Goal: Task Accomplishment & Management: Complete application form

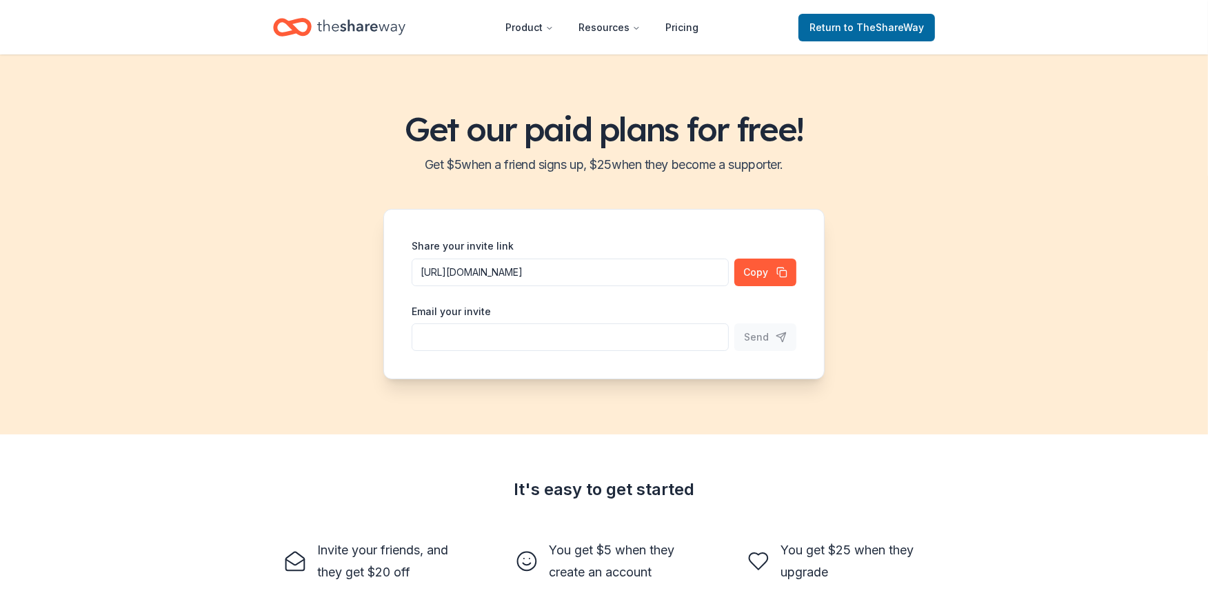
click at [462, 338] on input "Share your invite link" at bounding box center [570, 337] width 317 height 28
type input "j"
type input "[EMAIL_ADDRESS][PERSON_NAME][DOMAIN_NAME]"
click at [752, 339] on span "Send" at bounding box center [756, 337] width 25 height 17
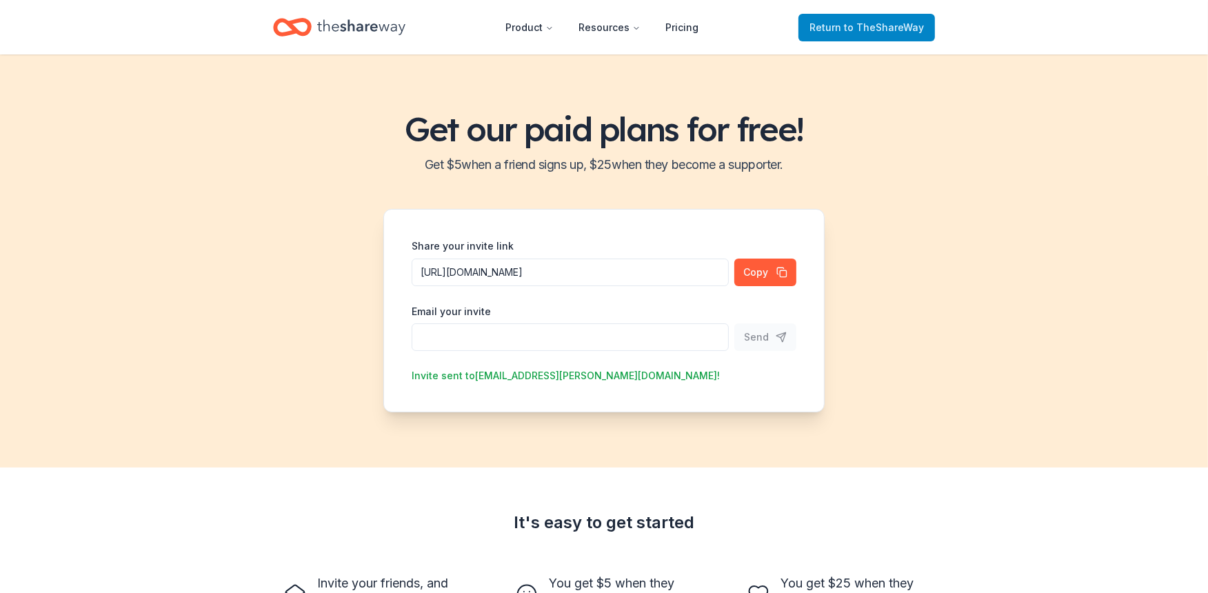
click at [832, 40] on link "Return to TheShareWay" at bounding box center [866, 28] width 136 height 28
click at [838, 21] on span "Return to TheShareWay" at bounding box center [866, 27] width 114 height 17
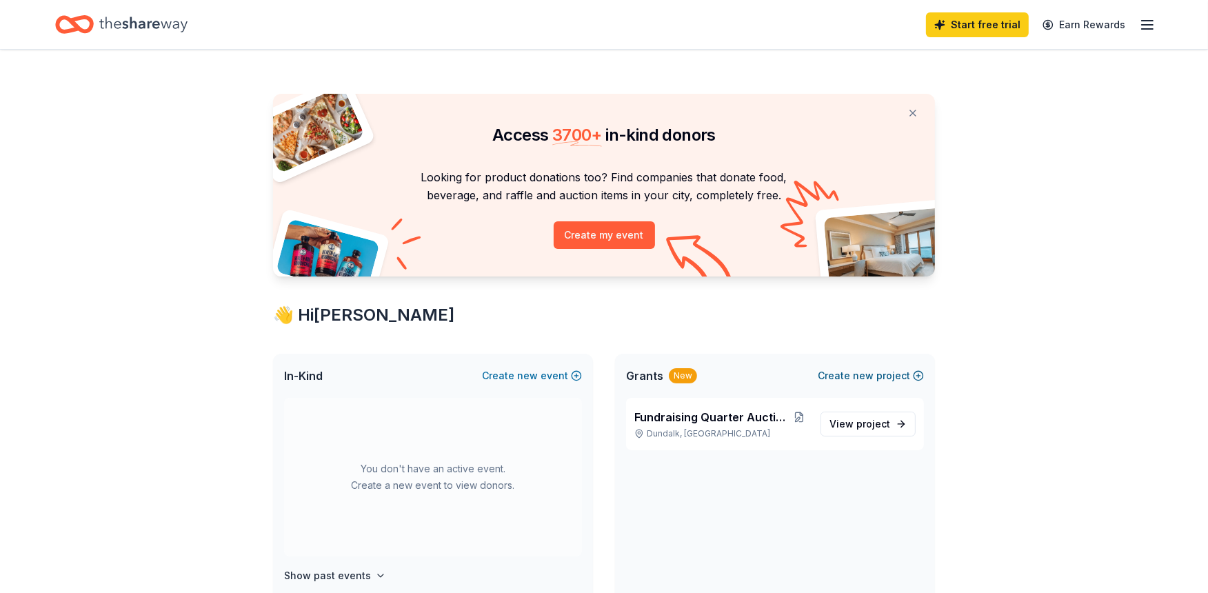
click at [864, 370] on span "new" at bounding box center [863, 375] width 21 height 17
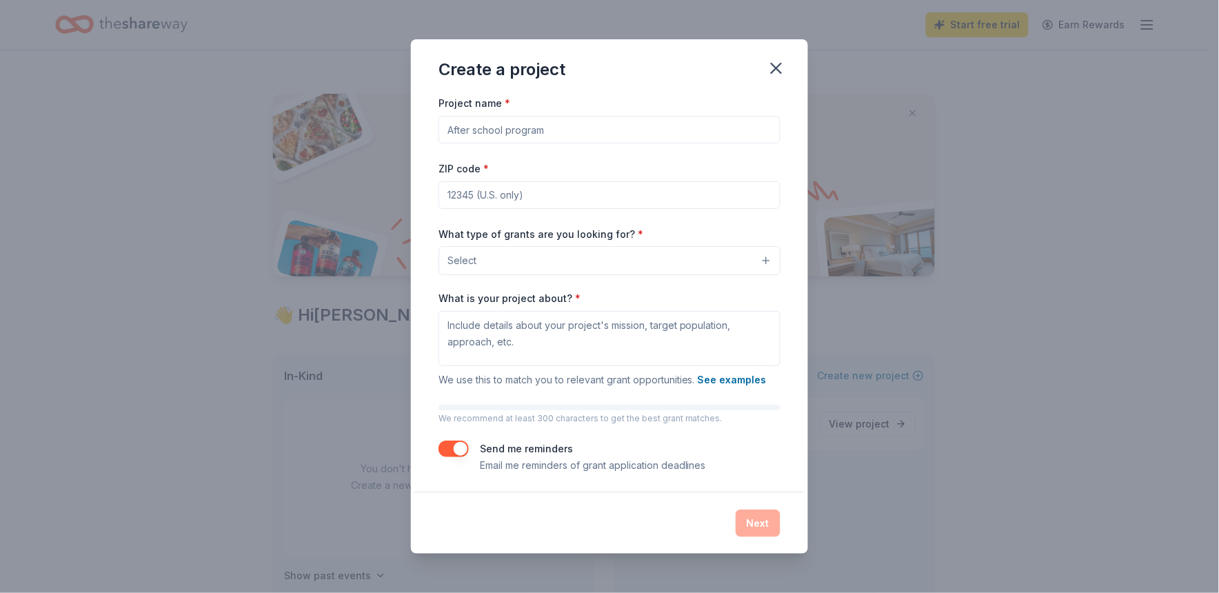
click at [720, 130] on input "Project name *" at bounding box center [609, 130] width 342 height 28
type input "Quarter Auction"
click at [472, 196] on input "ZIP code *" at bounding box center [609, 195] width 342 height 28
type input "21222"
click at [591, 348] on textarea "What is your project about? *" at bounding box center [609, 338] width 342 height 55
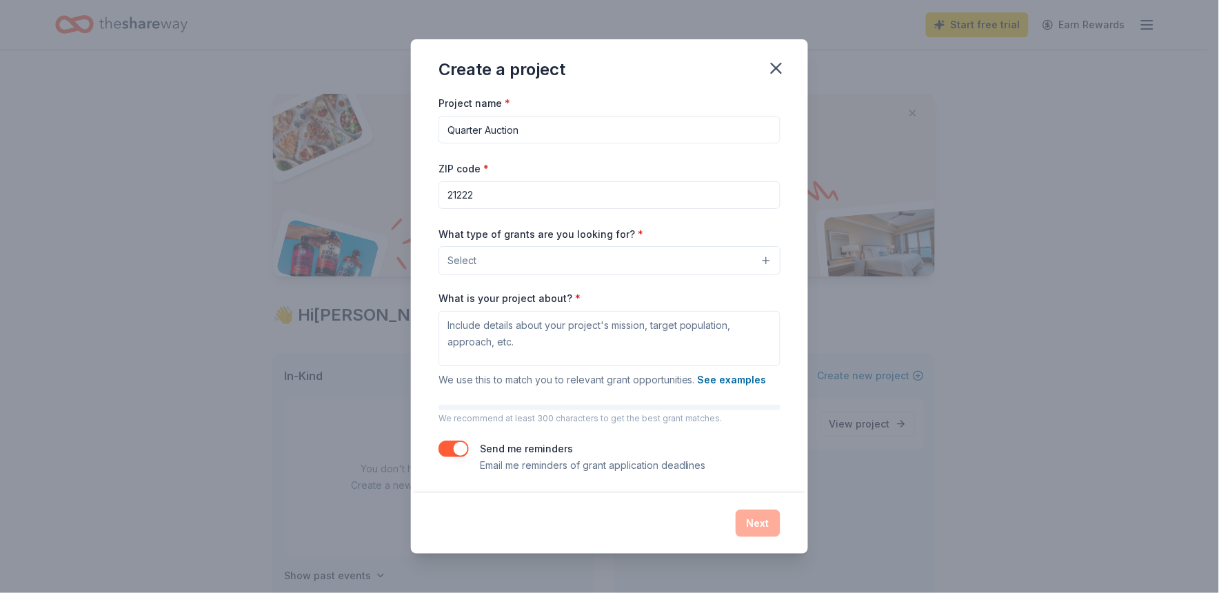
click at [545, 252] on button "Select" at bounding box center [609, 260] width 342 height 29
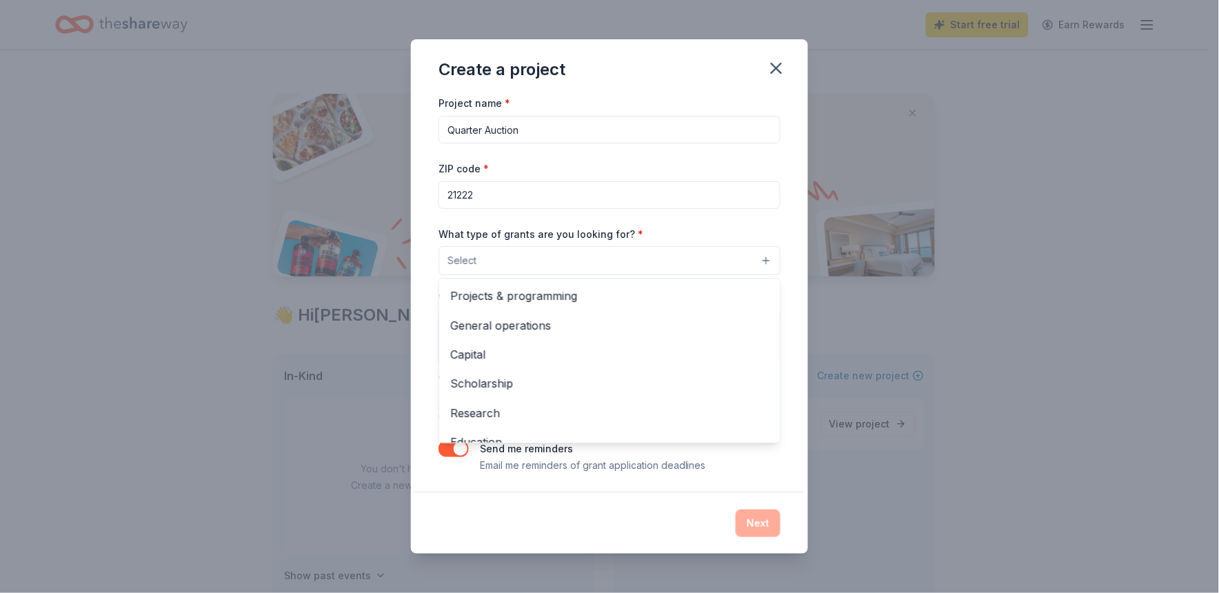
scroll to position [163, 0]
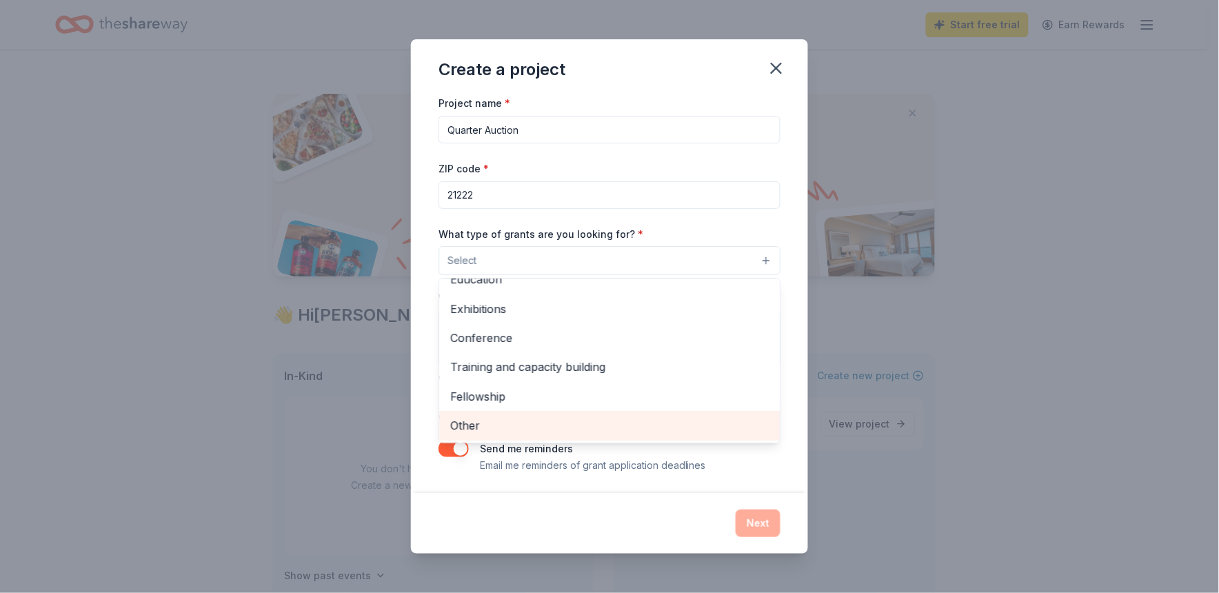
click at [460, 416] on span "Other" at bounding box center [609, 425] width 318 height 18
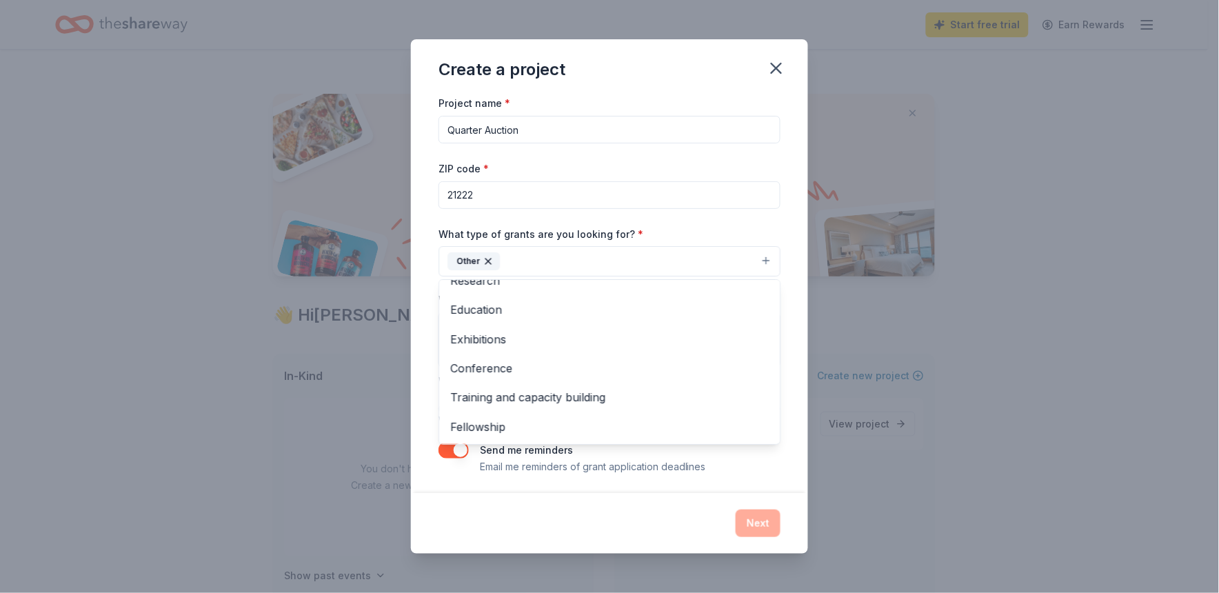
scroll to position [133, 0]
click at [787, 313] on div "Project name * Quarter Auction ZIP code * 21222 What type of grants are you loo…" at bounding box center [609, 293] width 397 height 398
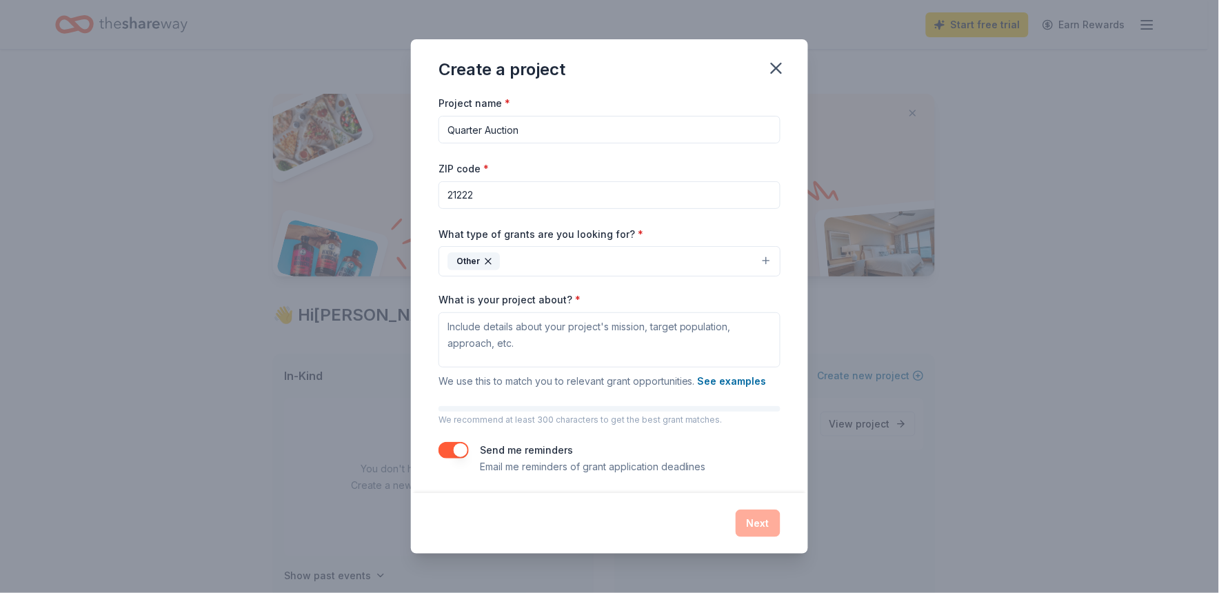
click at [456, 447] on button "button" at bounding box center [453, 450] width 30 height 17
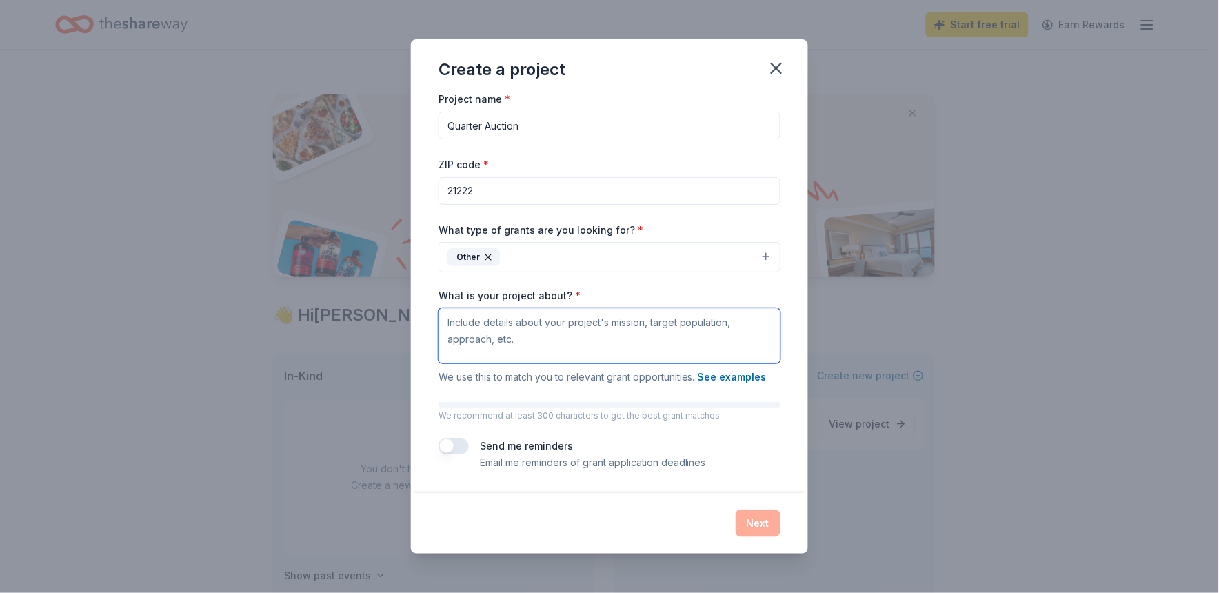
click at [490, 324] on textarea "What is your project about? *" at bounding box center [609, 335] width 342 height 55
type textarea "Prizes for the quarter auction raffle basket"
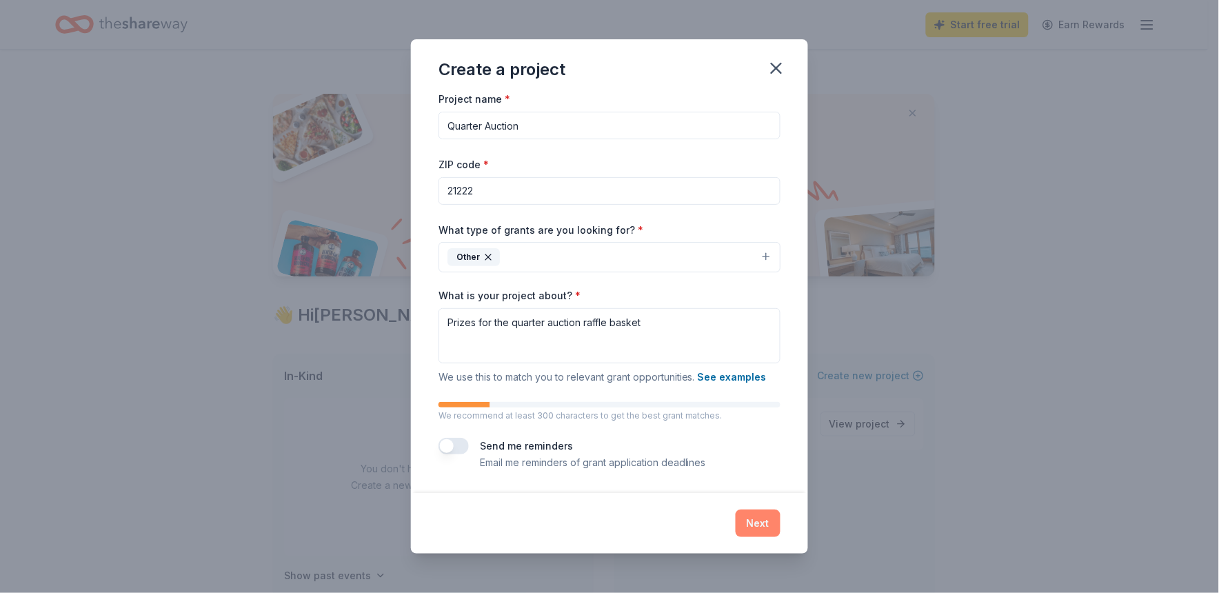
click at [762, 512] on button "Next" at bounding box center [758, 523] width 45 height 28
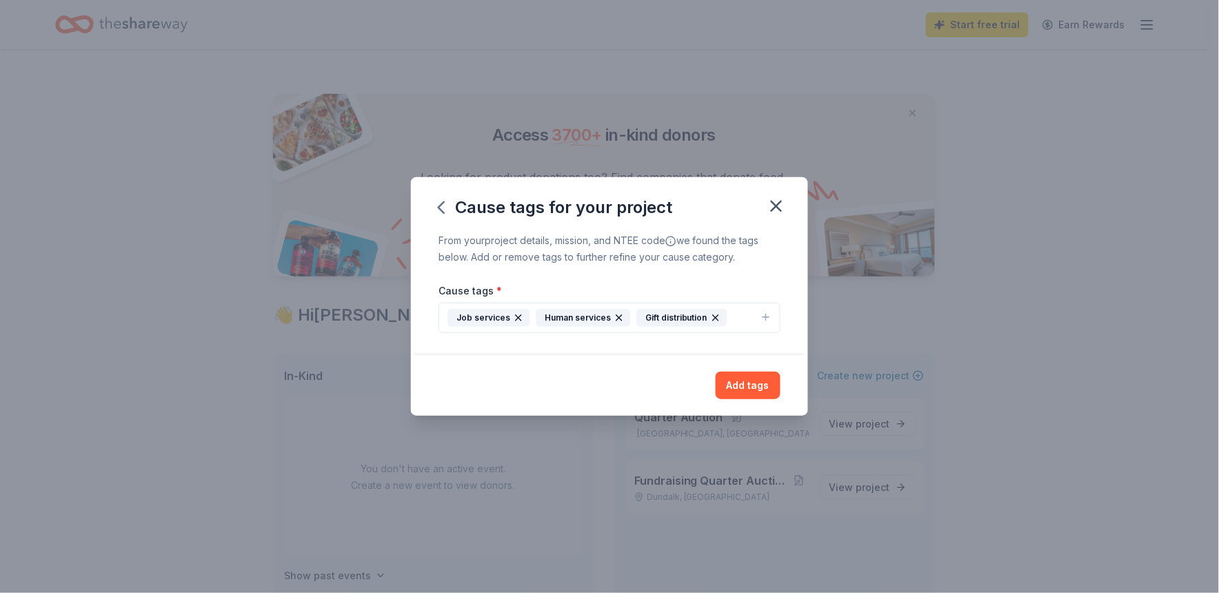
click at [514, 313] on icon "button" at bounding box center [518, 317] width 11 height 11
click at [749, 389] on button "Add tags" at bounding box center [748, 386] width 65 height 28
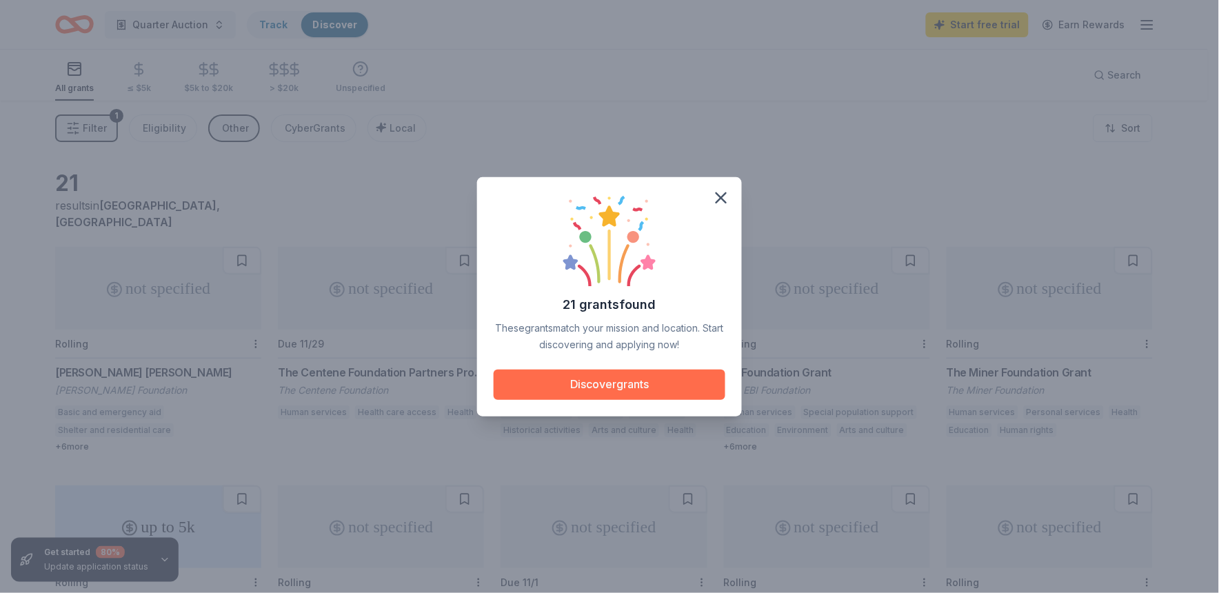
click at [594, 389] on button "Discover grants" at bounding box center [610, 384] width 232 height 30
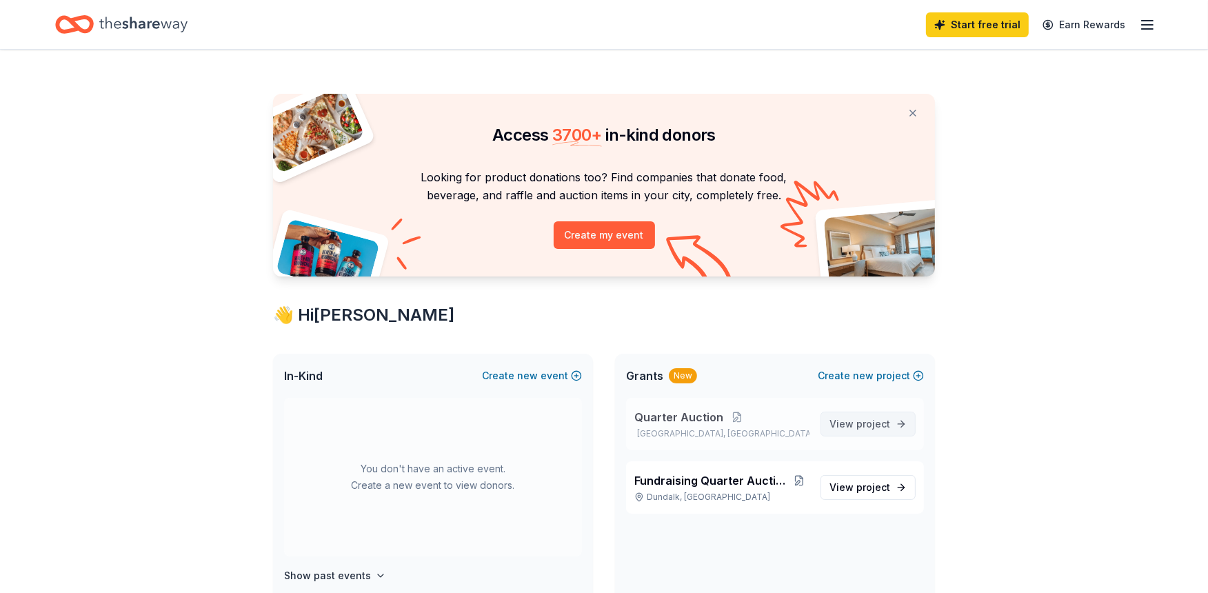
click at [870, 429] on span "project" at bounding box center [873, 424] width 34 height 12
click at [515, 374] on button "Create new event" at bounding box center [532, 375] width 100 height 17
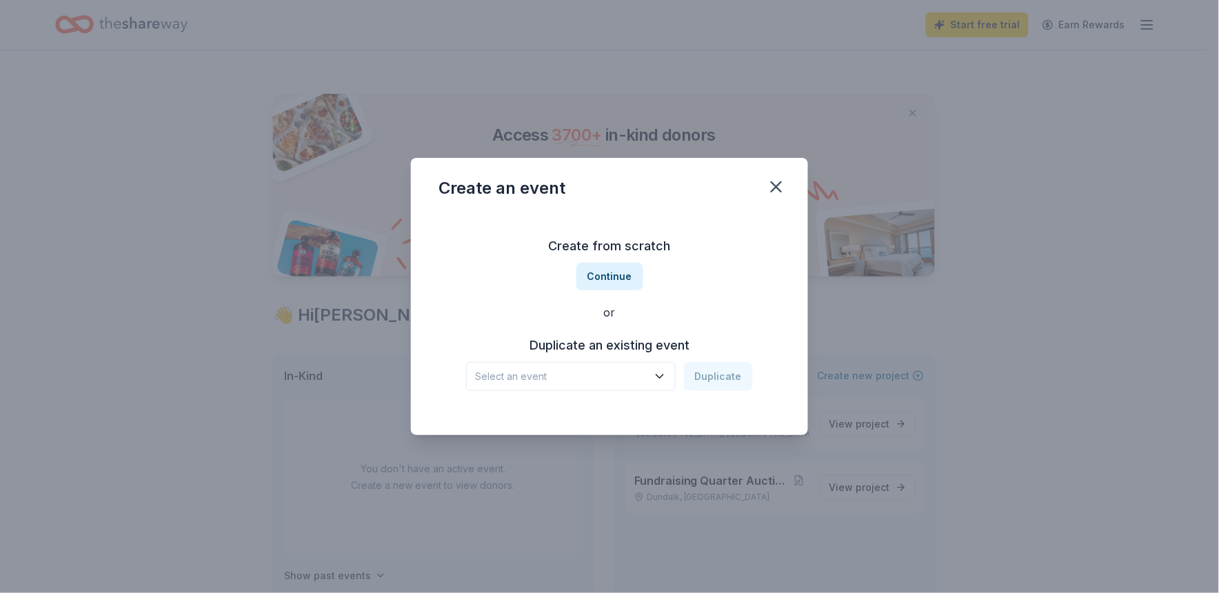
click at [663, 374] on icon "button" at bounding box center [660, 376] width 14 height 14
click at [584, 370] on span "Select an event" at bounding box center [561, 376] width 172 height 17
click at [567, 373] on span "Select an event" at bounding box center [561, 376] width 172 height 17
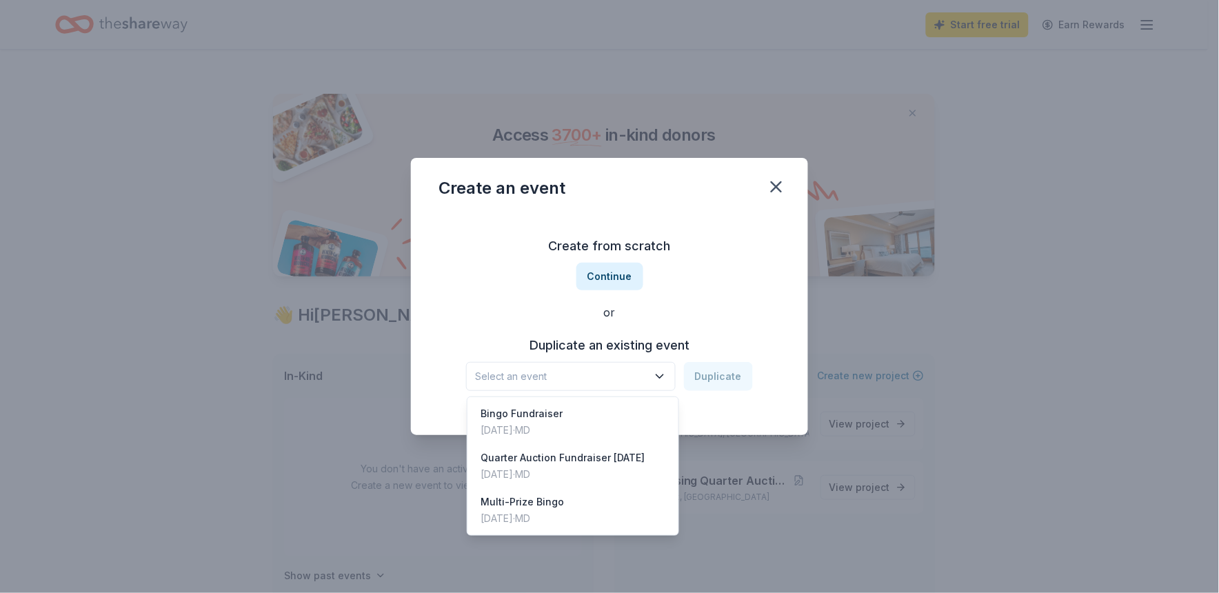
click at [616, 266] on div "Create from scratch Continue or Duplicate an existing event Select an event Dup…" at bounding box center [609, 313] width 342 height 200
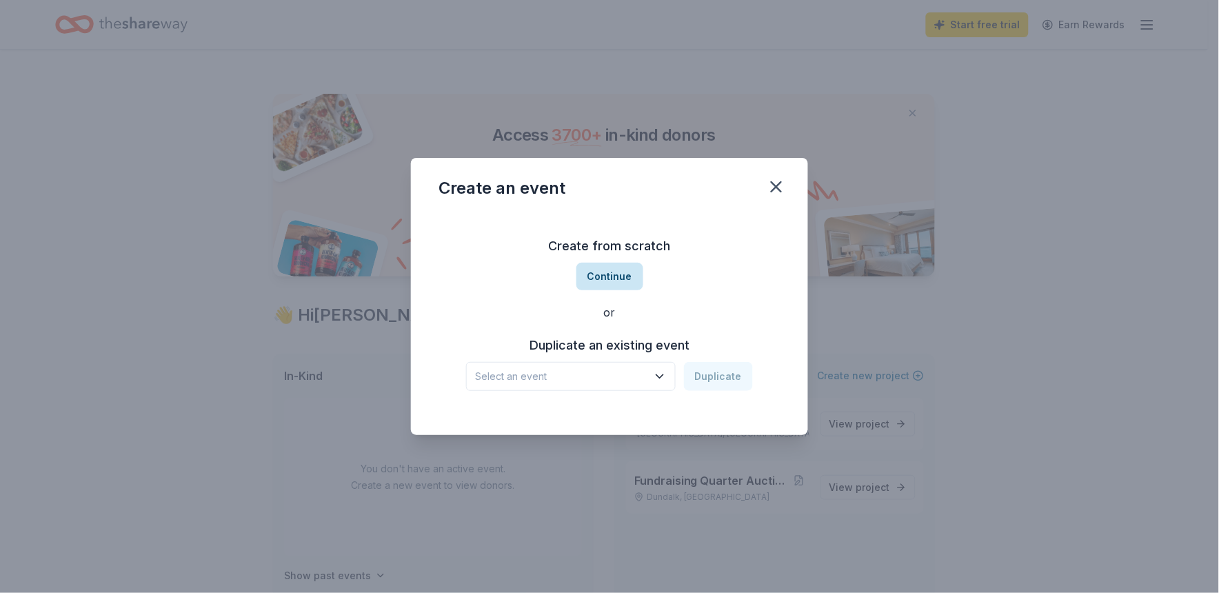
click at [607, 276] on button "Continue" at bounding box center [609, 277] width 67 height 28
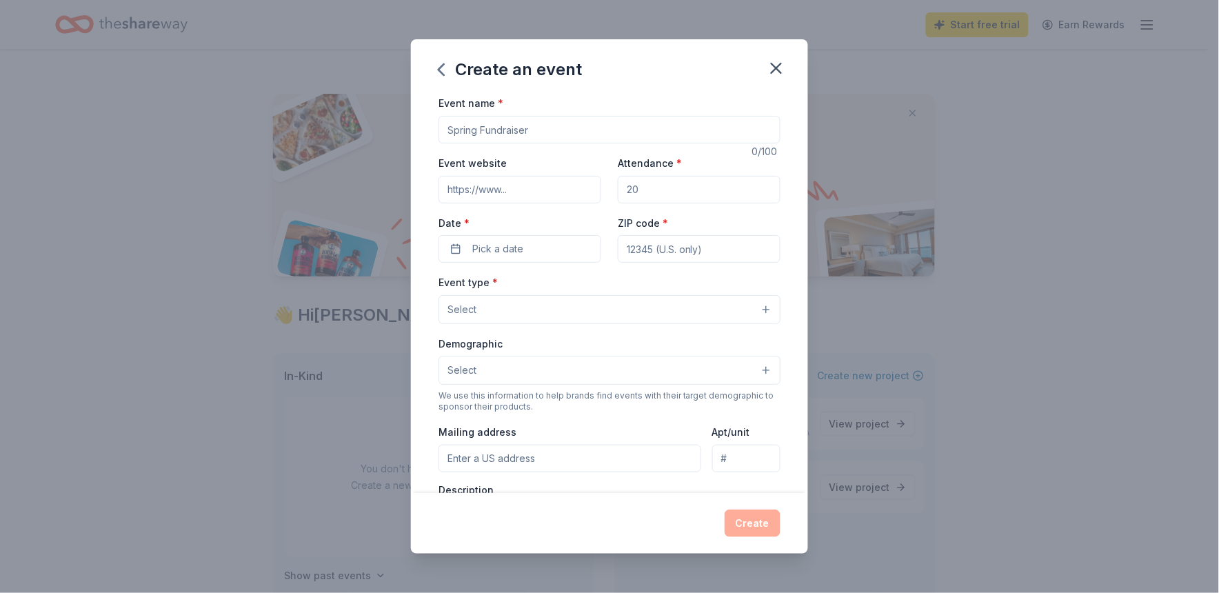
click at [607, 276] on div "Event type * Select" at bounding box center [609, 299] width 342 height 50
click at [472, 134] on input "Event name *" at bounding box center [609, 130] width 342 height 28
type input "Quarter Auction"
click at [554, 248] on button "Pick a date" at bounding box center [519, 249] width 163 height 28
click at [594, 287] on button "Go to next month" at bounding box center [591, 285] width 19 height 19
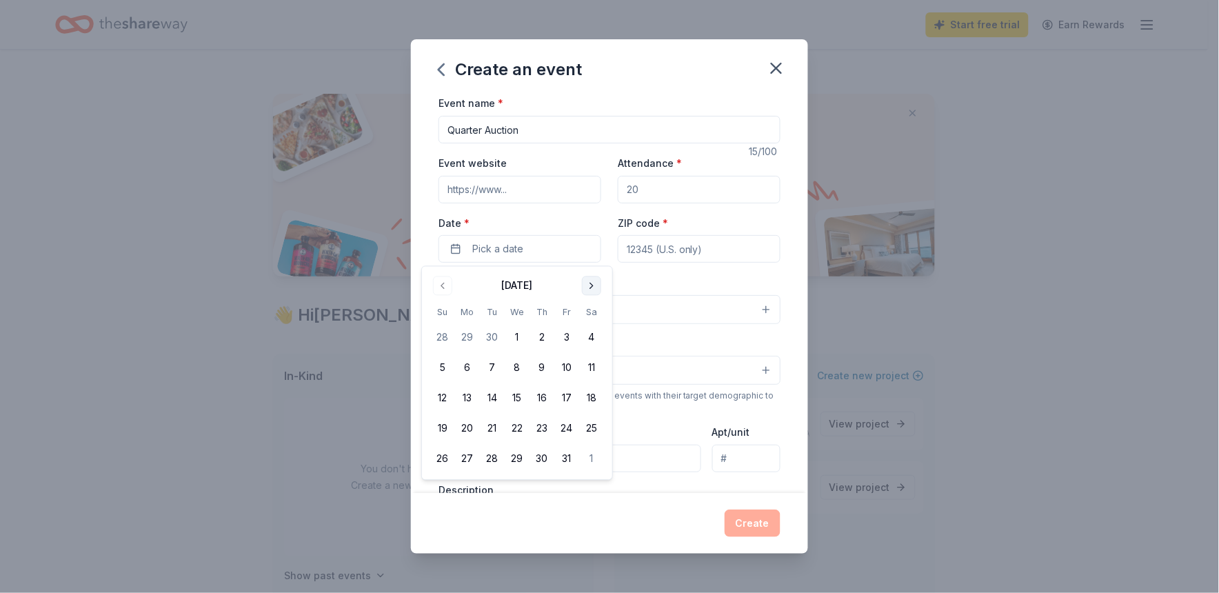
click at [589, 285] on button "Go to next month" at bounding box center [591, 285] width 19 height 19
click at [574, 394] on button "14" at bounding box center [566, 398] width 25 height 25
click at [720, 305] on button "Select" at bounding box center [609, 309] width 342 height 29
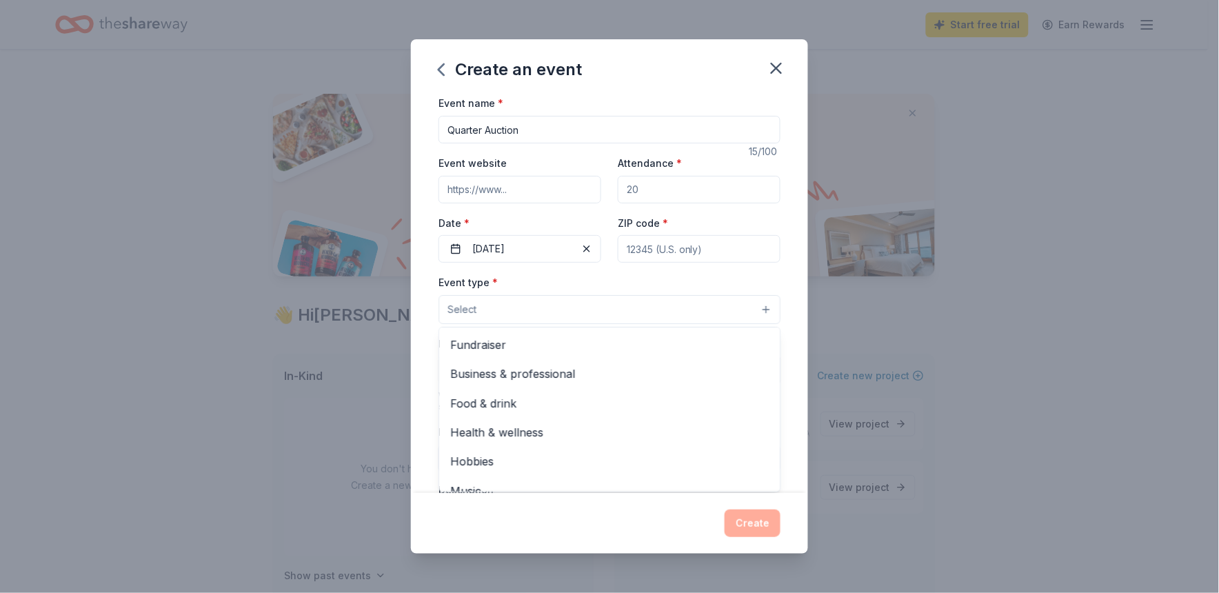
click at [685, 239] on div "Event name * Quarter Auction 15 /100 Event website Attendance * Date * [DATE] Z…" at bounding box center [609, 412] width 342 height 637
click at [662, 248] on input "ZIP code *" at bounding box center [699, 249] width 163 height 28
type input "21222"
click at [646, 191] on input "Attendance *" at bounding box center [699, 190] width 163 height 28
type input "150"
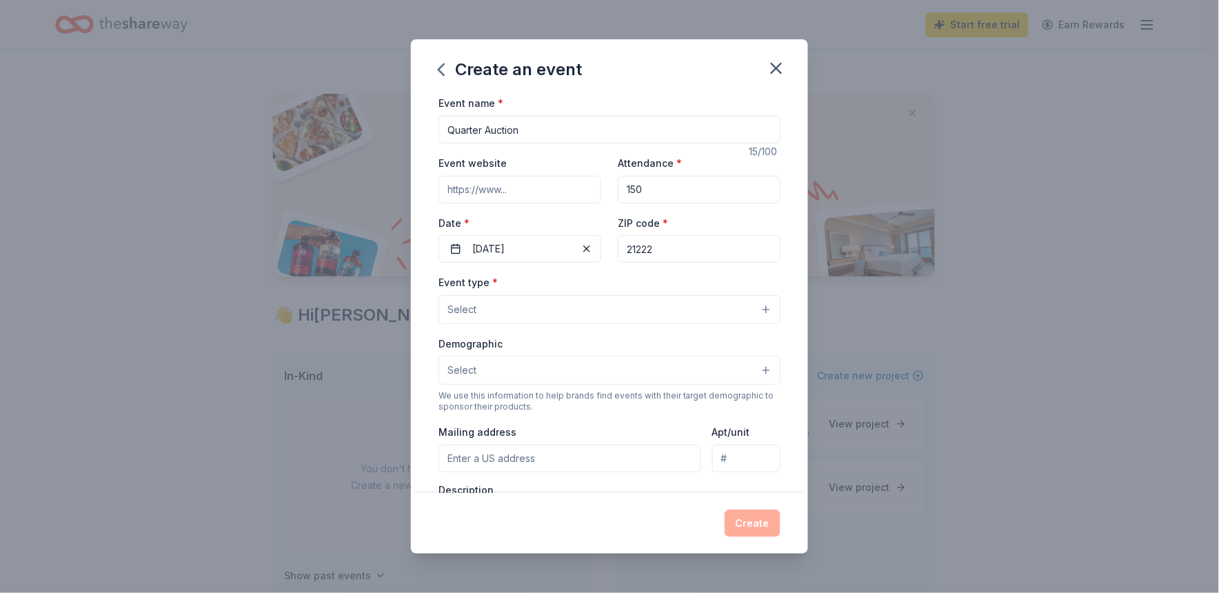
click at [531, 194] on input "Event website" at bounding box center [519, 190] width 163 height 28
type input "[URL][DOMAIN_NAME]"
type input "[STREET_ADDRESS]"
click at [756, 306] on button "Select" at bounding box center [609, 309] width 342 height 29
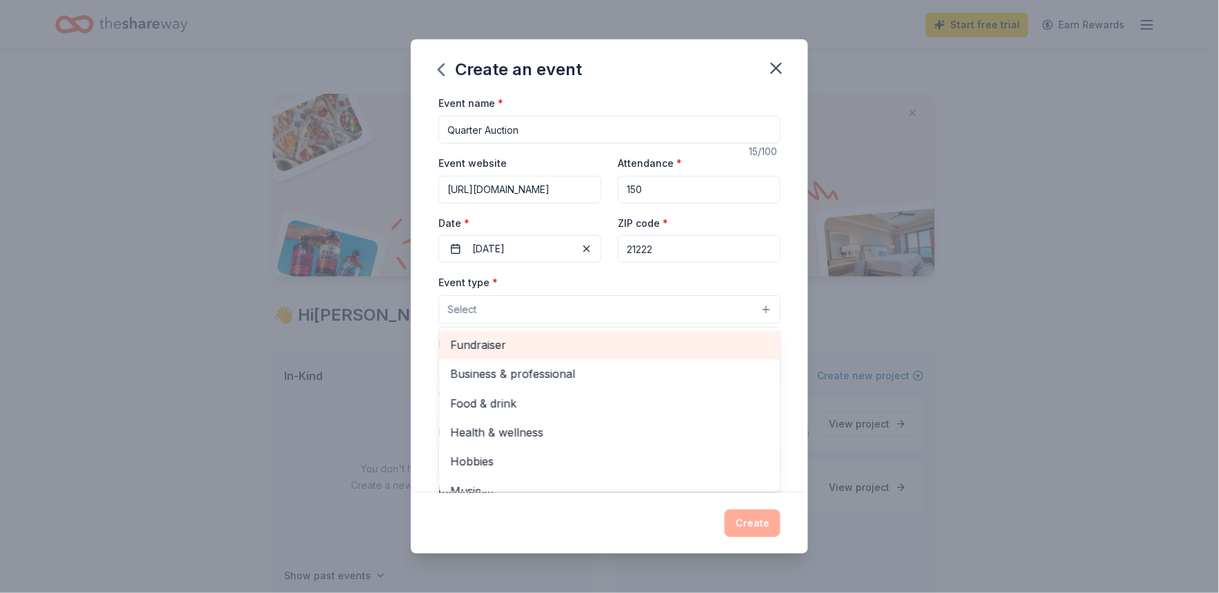
click at [493, 343] on span "Fundraiser" at bounding box center [609, 345] width 318 height 18
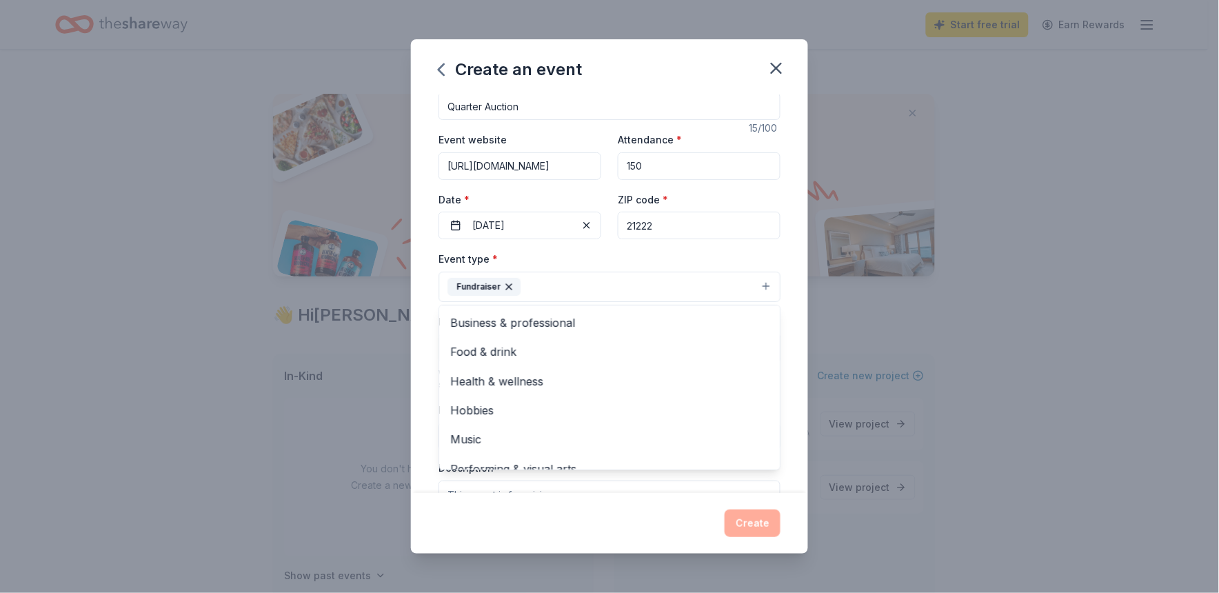
scroll to position [28, 0]
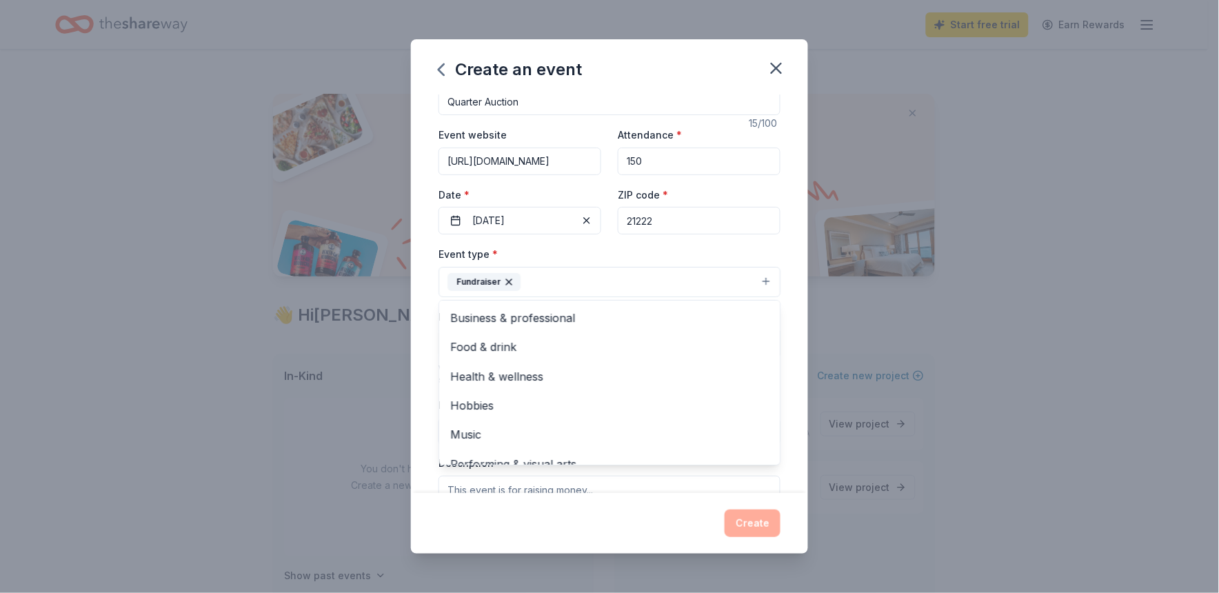
click at [780, 391] on div "Event name * Quarter Auction 15 /100 Event website [URL][DOMAIN_NAME] Attendanc…" at bounding box center [609, 293] width 397 height 398
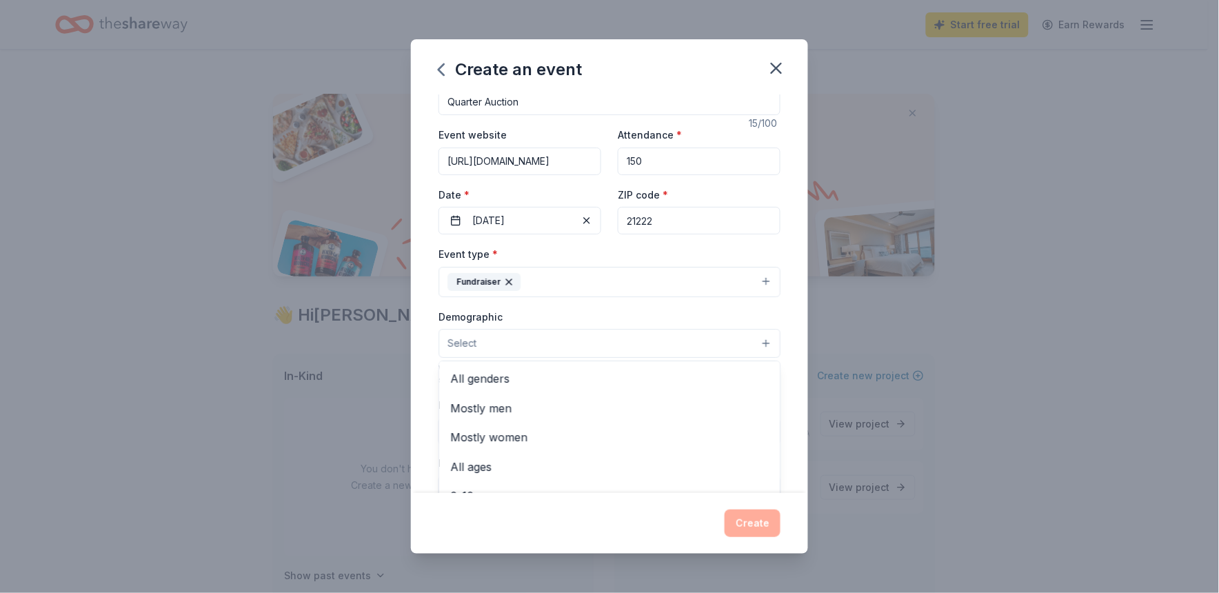
click at [765, 336] on button "Select" at bounding box center [609, 343] width 342 height 29
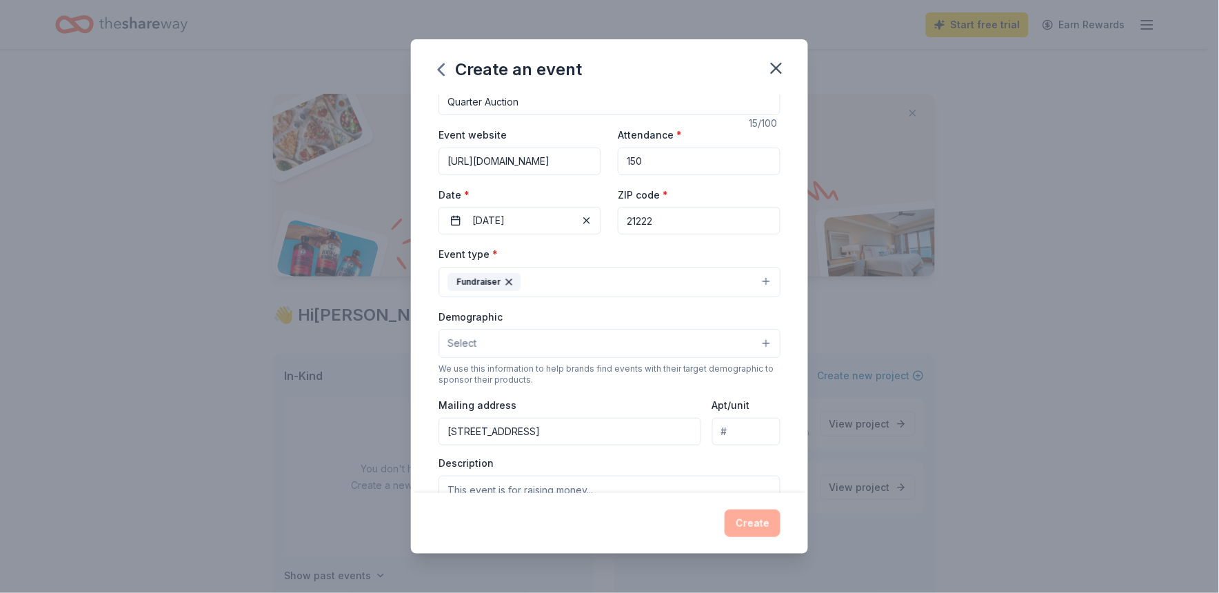
click at [748, 342] on button "Select" at bounding box center [609, 343] width 342 height 29
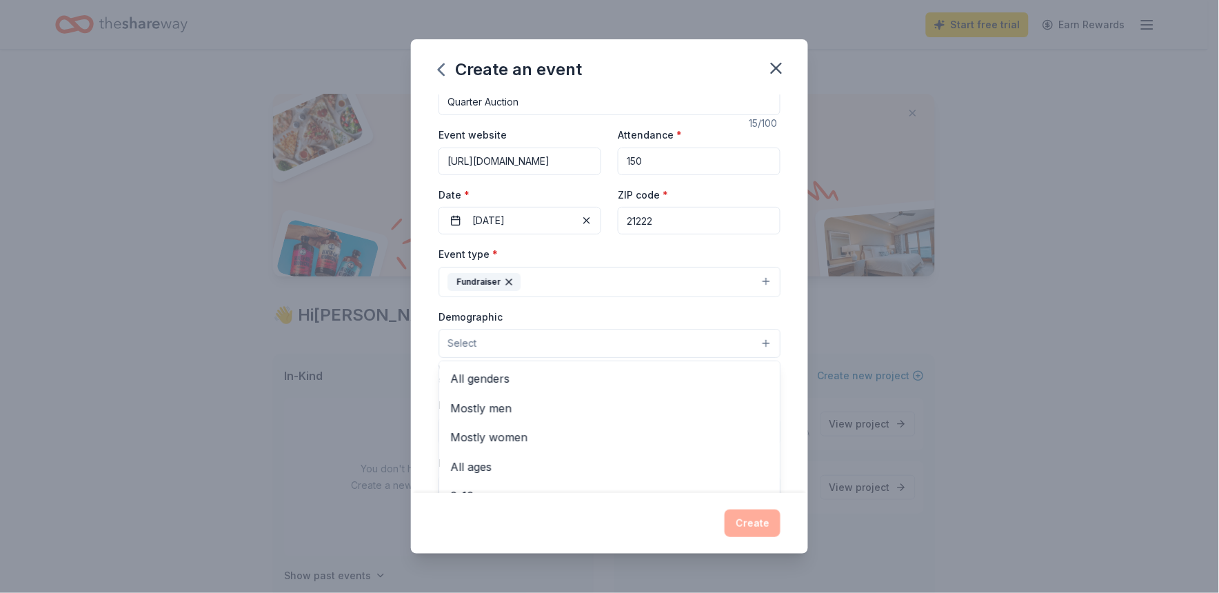
click at [748, 342] on button "Select" at bounding box center [609, 343] width 342 height 29
click at [627, 383] on span "All genders" at bounding box center [609, 378] width 318 height 18
click at [784, 401] on div "Event name * Quarter Auction 15 /100 Event website [URL][DOMAIN_NAME] Attendanc…" at bounding box center [609, 293] width 397 height 398
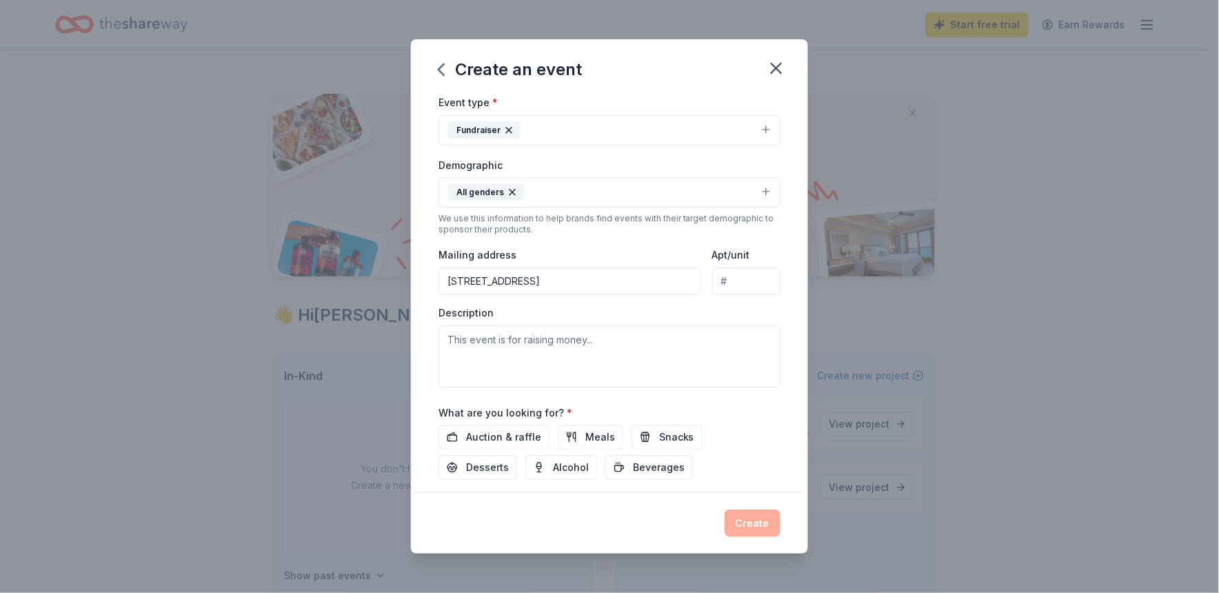
scroll to position [181, 0]
click at [507, 352] on textarea at bounding box center [609, 355] width 342 height 62
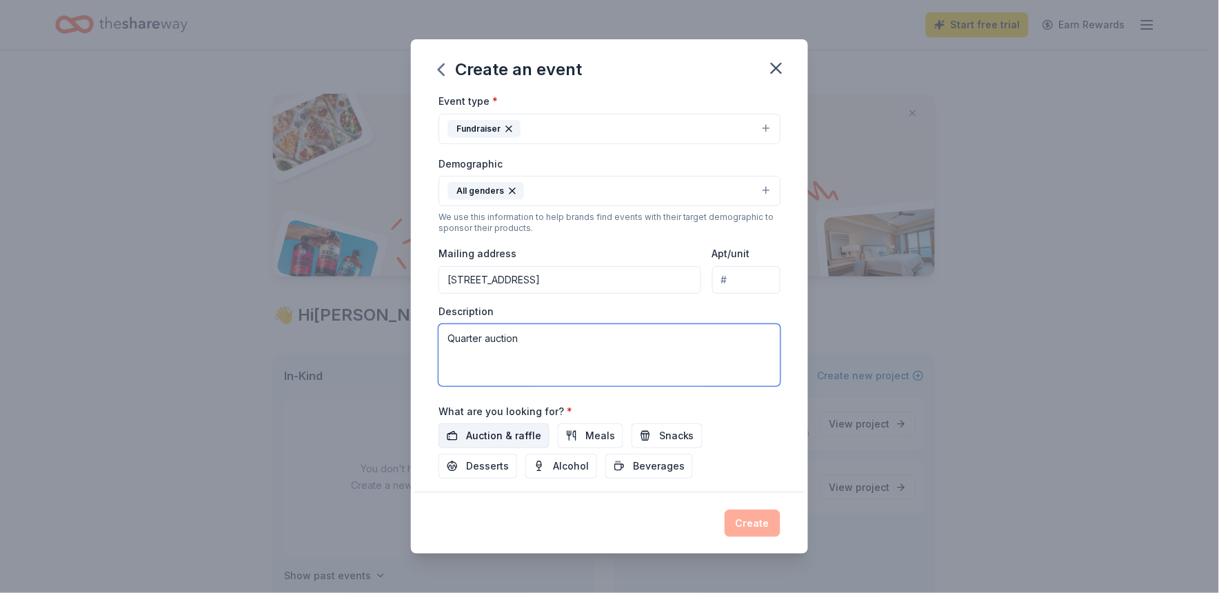
type textarea "Quarter auction"
click at [486, 438] on span "Auction & raffle" at bounding box center [503, 435] width 75 height 17
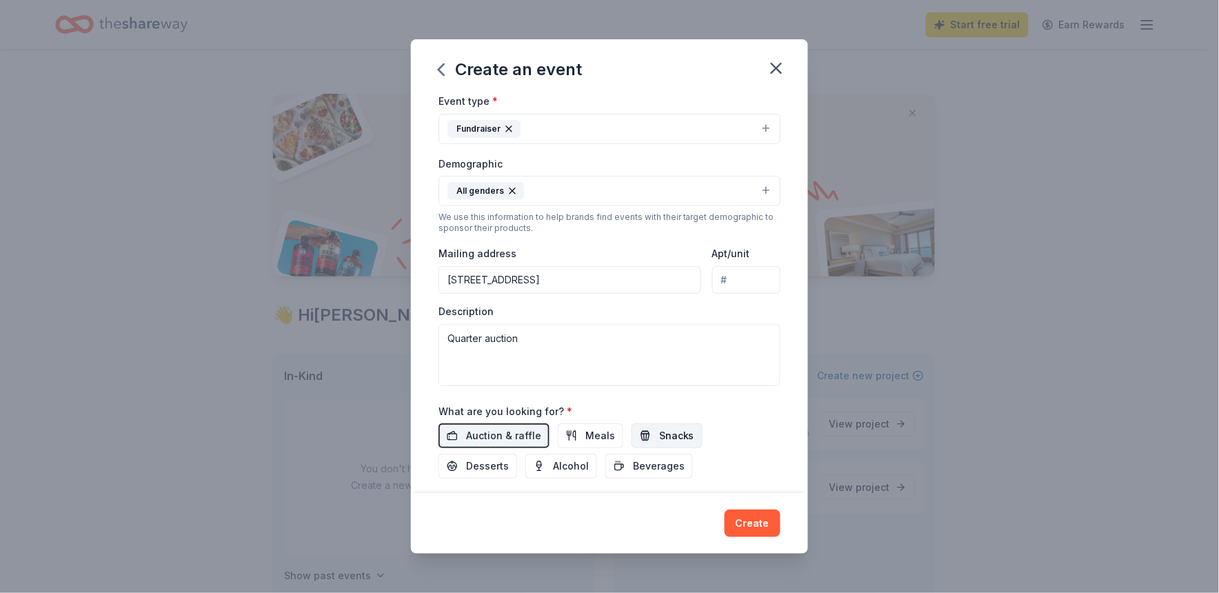
click at [674, 440] on span "Snacks" at bounding box center [676, 435] width 35 height 17
click at [635, 474] on span "Beverages" at bounding box center [659, 466] width 52 height 17
click at [549, 469] on button "Alcohol" at bounding box center [561, 466] width 72 height 25
click at [486, 471] on span "Desserts" at bounding box center [487, 466] width 43 height 17
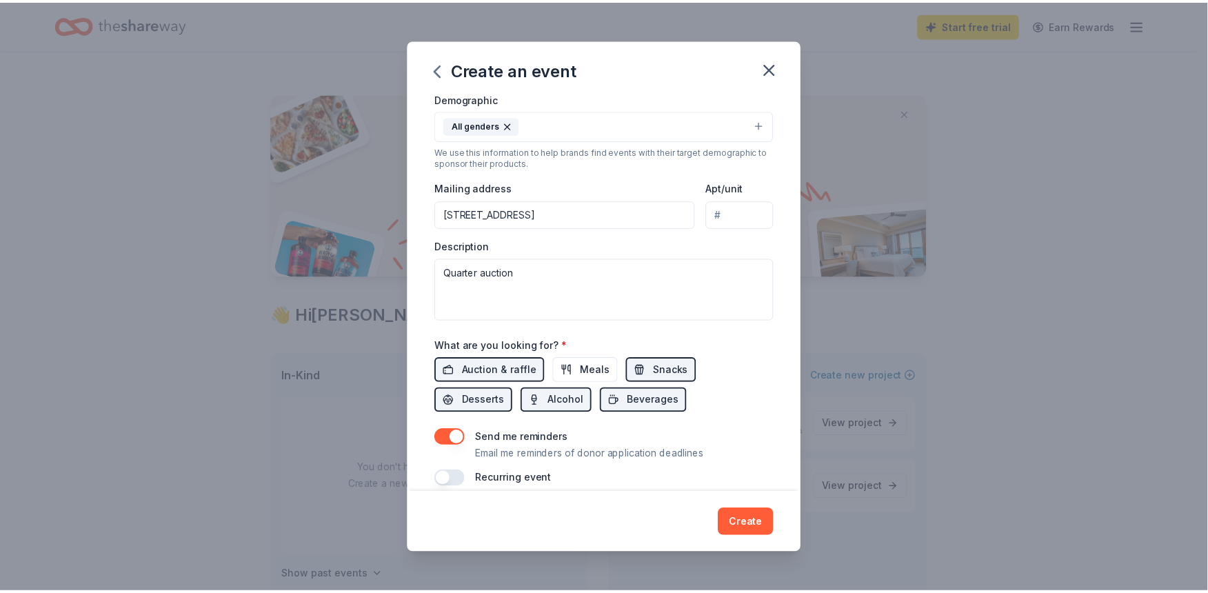
scroll to position [265, 0]
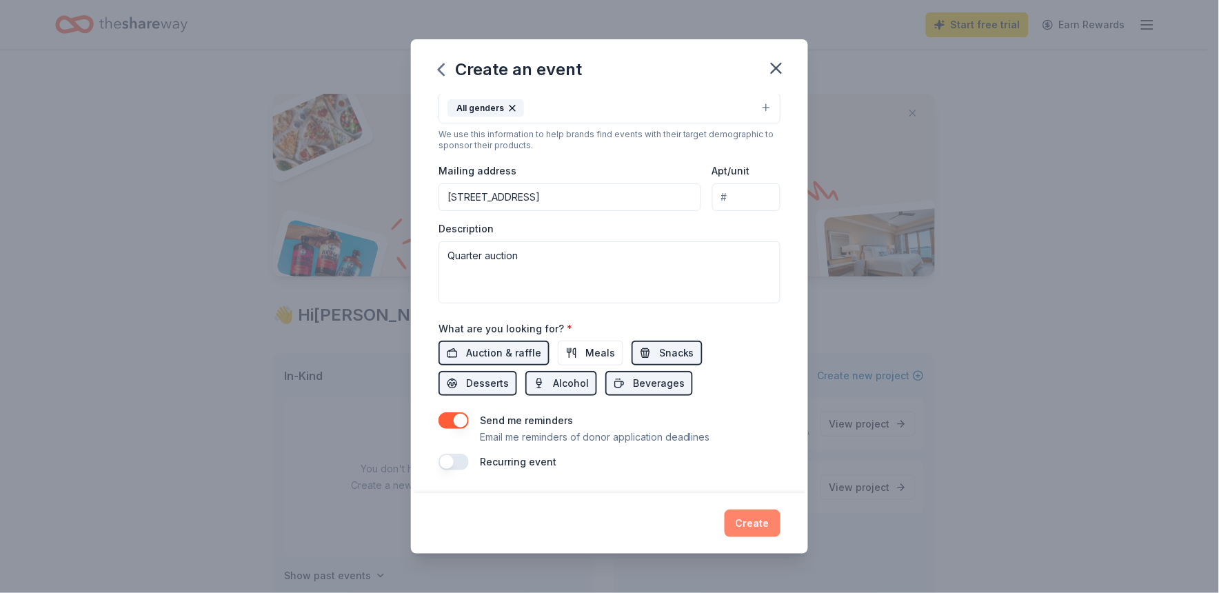
click at [748, 525] on button "Create" at bounding box center [753, 523] width 56 height 28
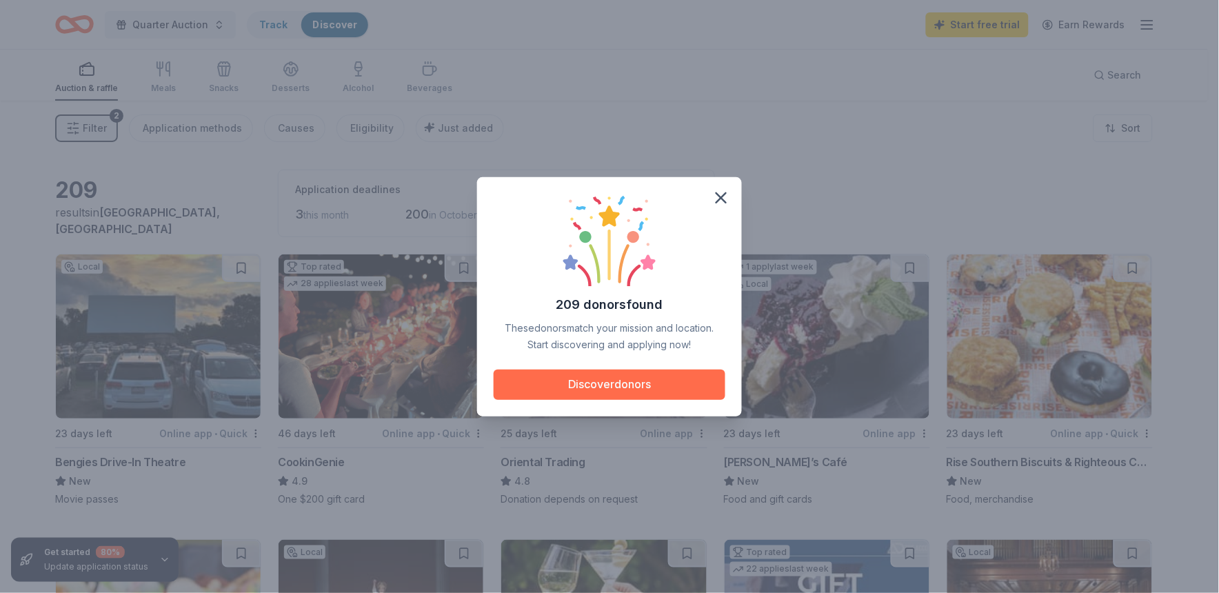
click at [639, 378] on button "Discover donors" at bounding box center [610, 384] width 232 height 30
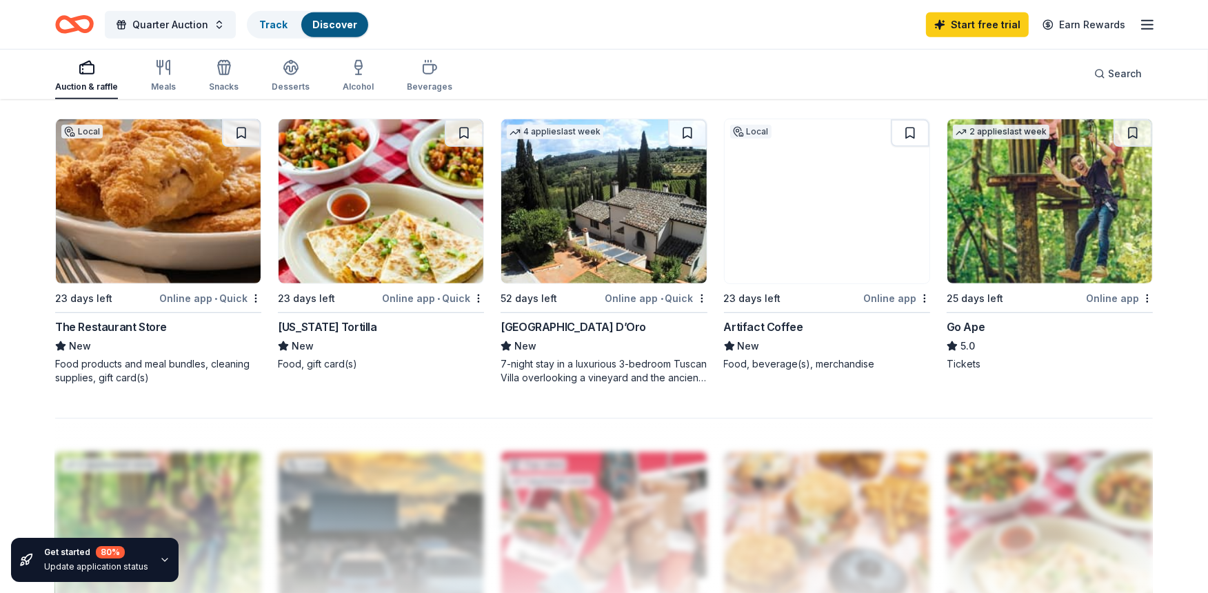
scroll to position [620, 0]
